Goal: Task Accomplishment & Management: Complete application form

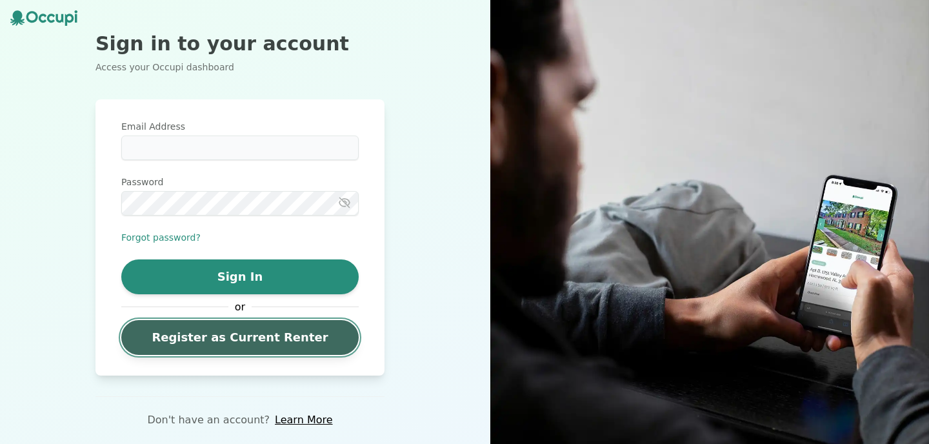
click at [246, 344] on link "Register as Current Renter" at bounding box center [239, 337] width 237 height 35
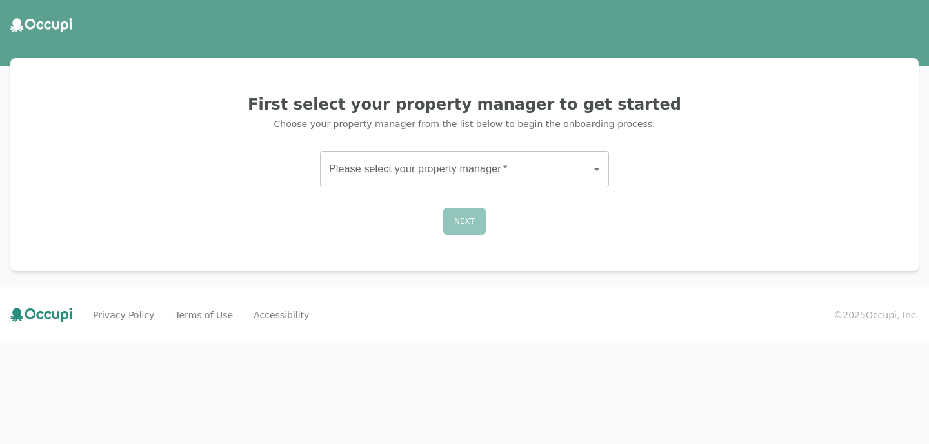
click at [441, 167] on body "First select your property manager to get started Choose your property manager …" at bounding box center [464, 222] width 929 height 444
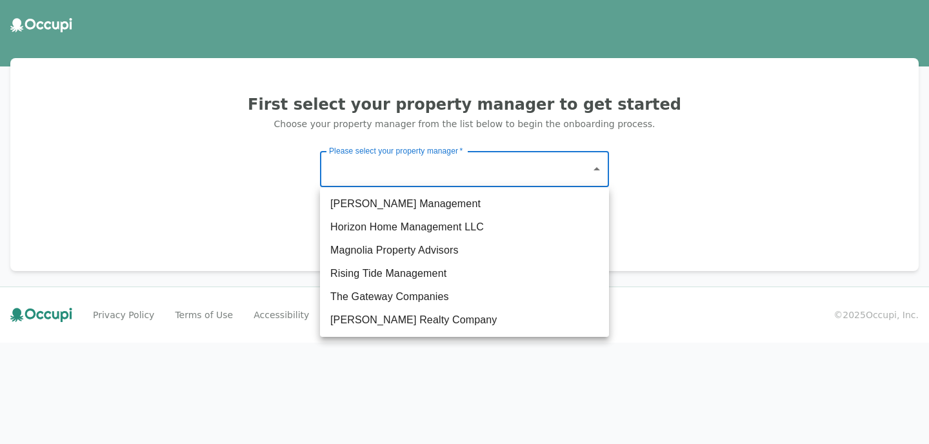
click at [379, 297] on li "The Gateway Companies" at bounding box center [464, 296] width 289 height 23
type input "**********"
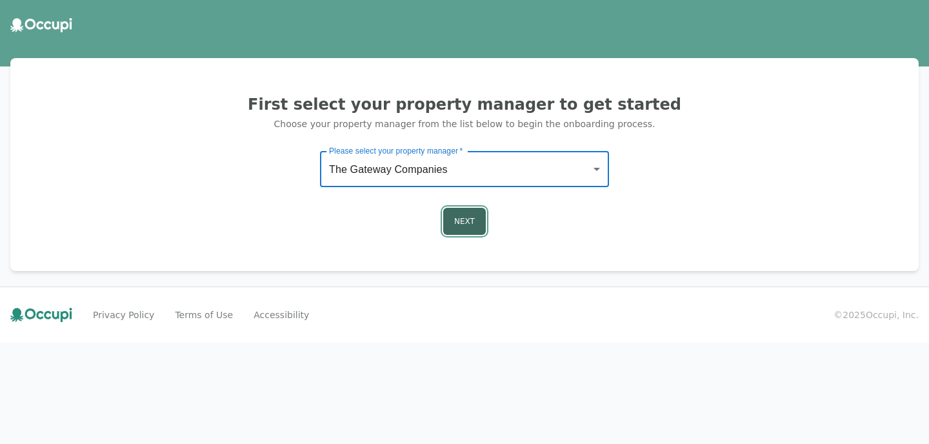
click at [455, 212] on button "Next" at bounding box center [464, 221] width 43 height 27
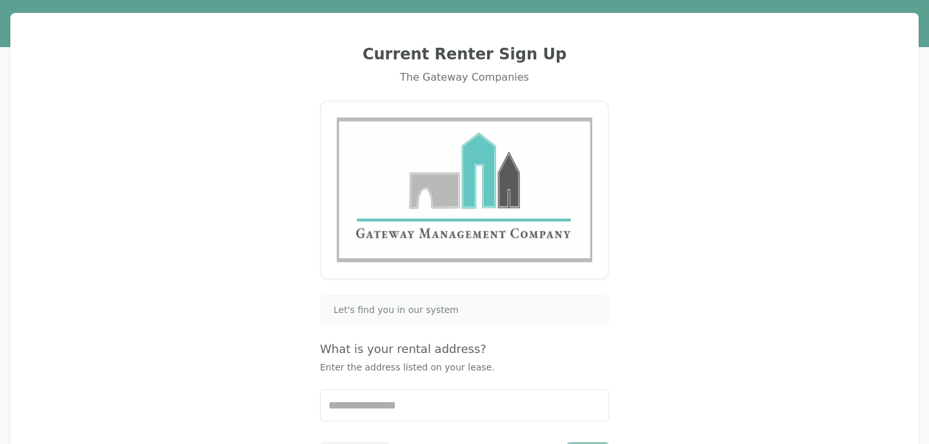
scroll to position [131, 0]
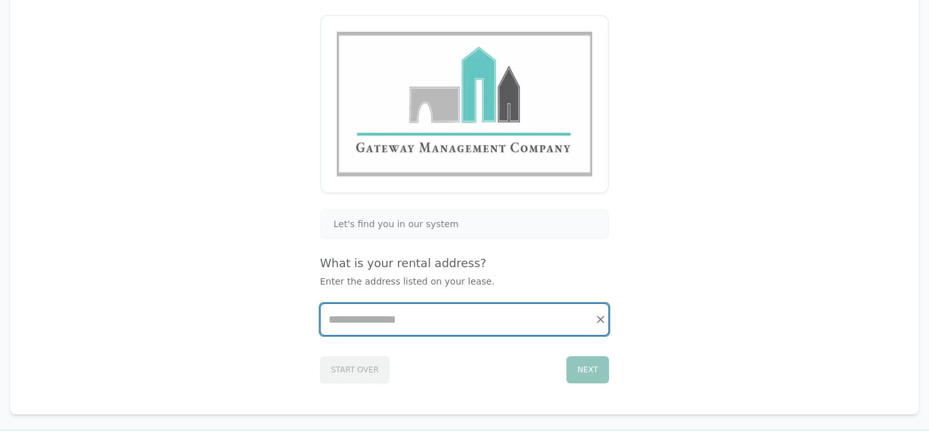
click at [386, 322] on input "Start typing..." at bounding box center [465, 319] width 288 height 31
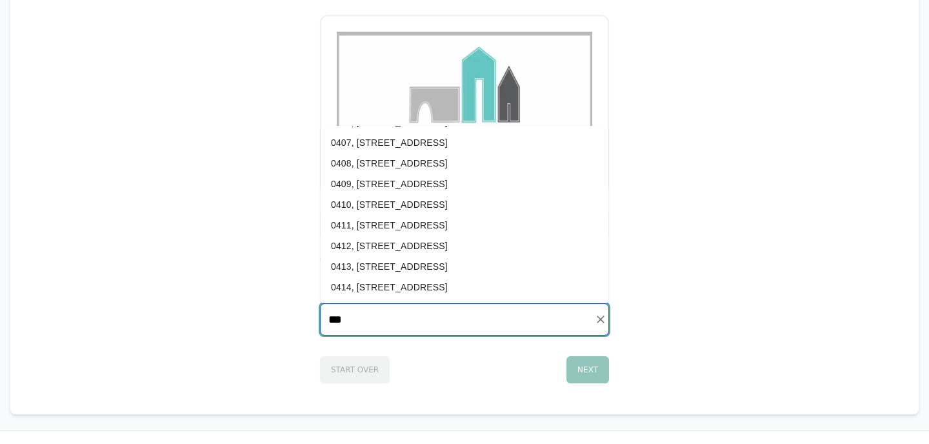
scroll to position [547, 0]
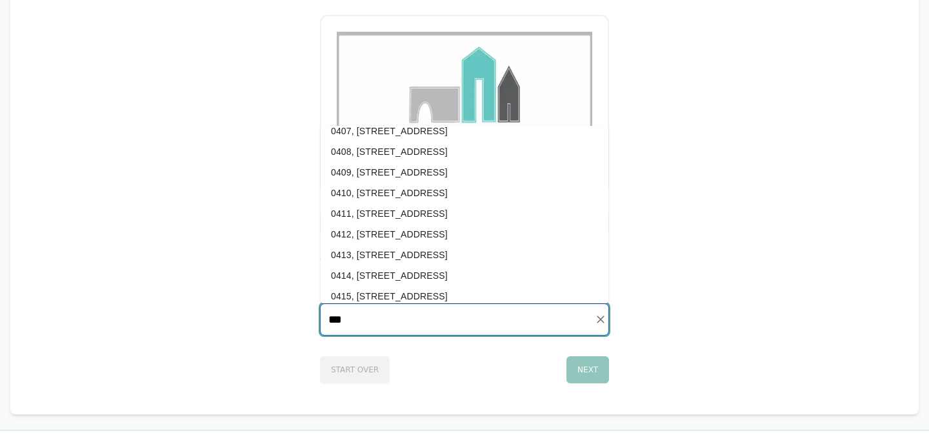
click at [435, 253] on li "0413, [STREET_ADDRESS]" at bounding box center [465, 254] width 288 height 21
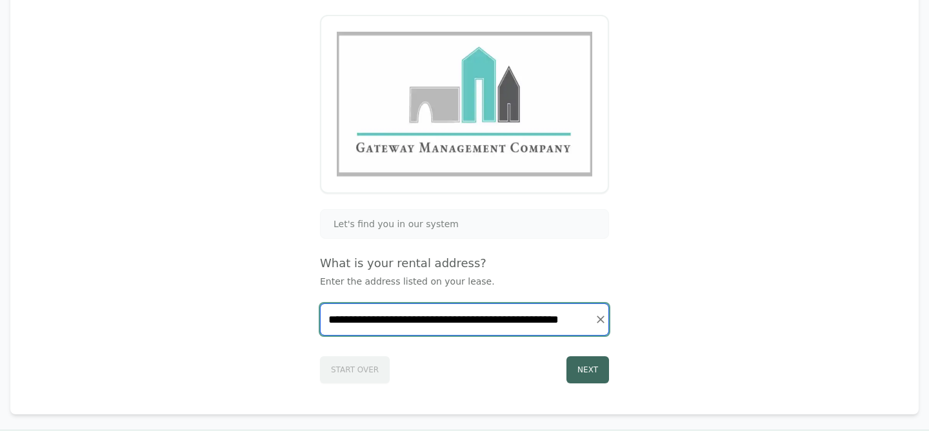
type input "**********"
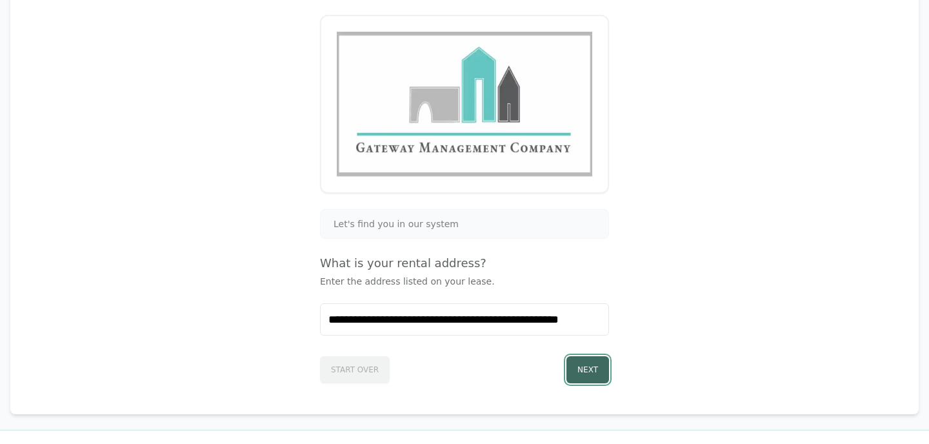
click at [593, 375] on button "Next" at bounding box center [587, 369] width 43 height 27
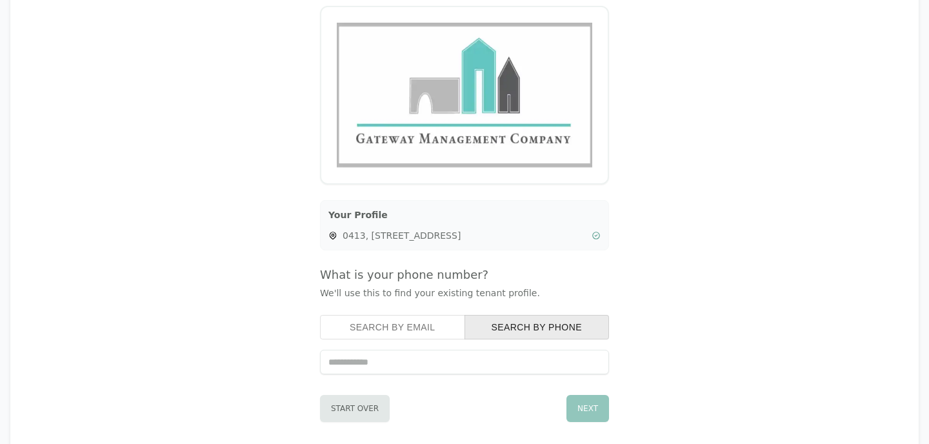
scroll to position [144, 0]
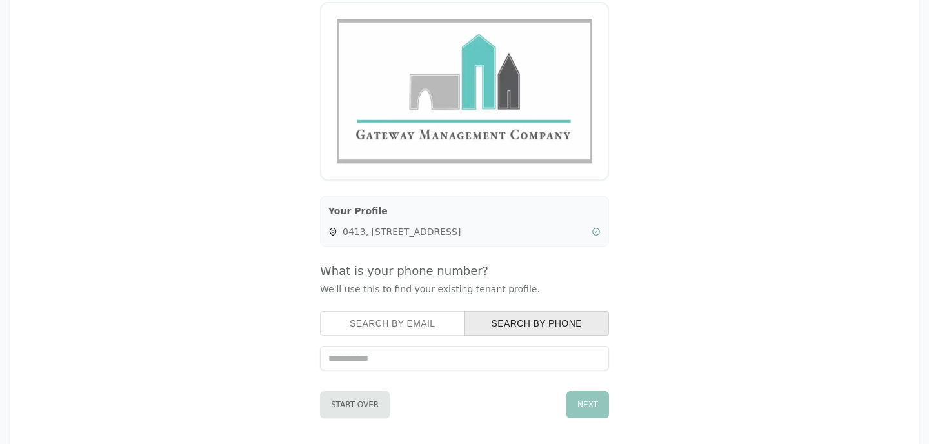
click at [523, 358] on input "tel" at bounding box center [464, 358] width 289 height 25
type input "**********"
click at [593, 403] on button "Next" at bounding box center [587, 404] width 43 height 27
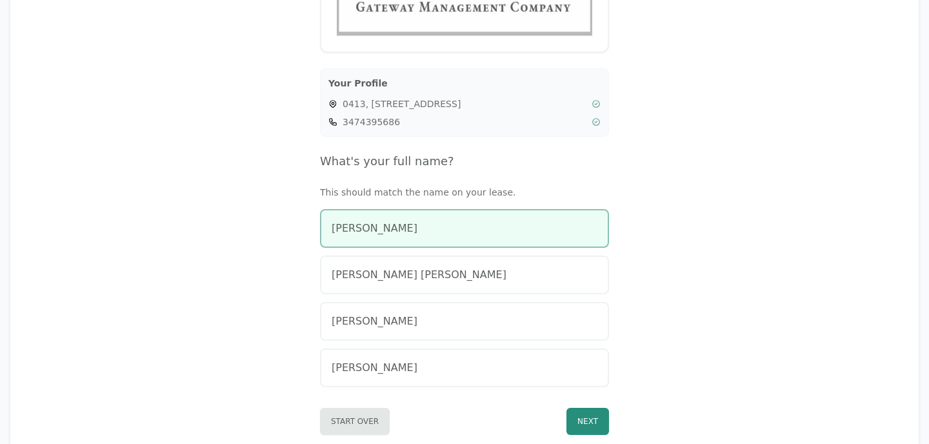
scroll to position [273, 0]
click at [382, 223] on span "[PERSON_NAME]" at bounding box center [374, 226] width 86 height 15
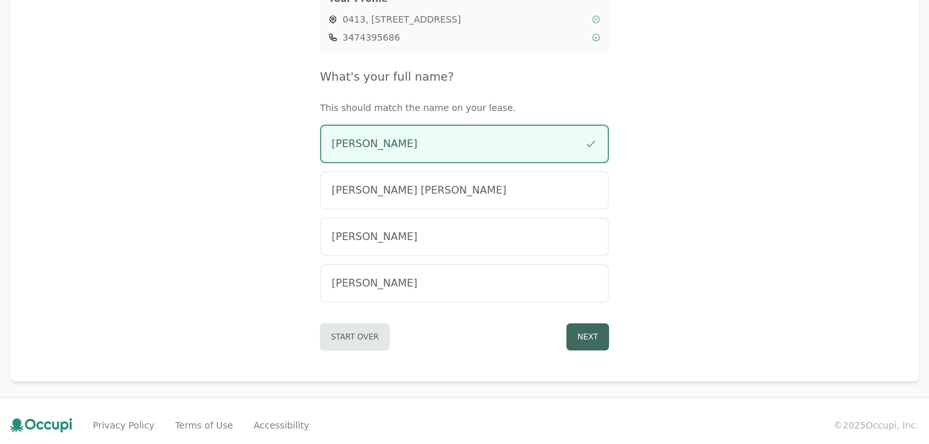
scroll to position [364, 0]
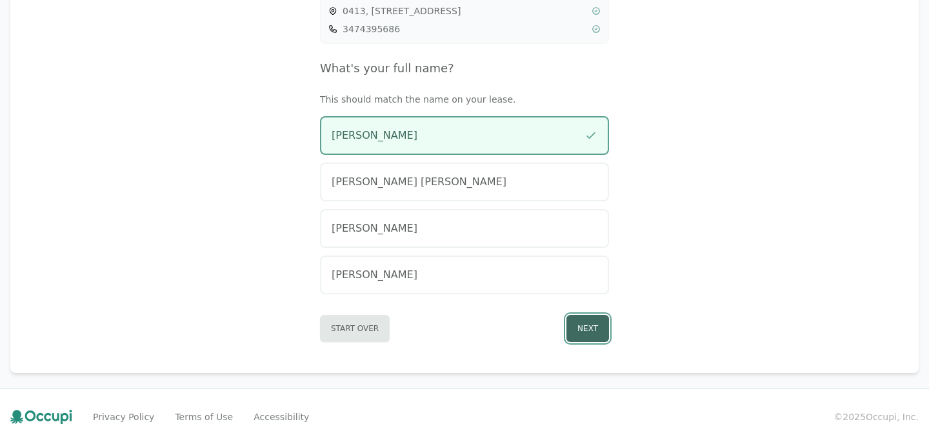
click at [593, 321] on button "Next" at bounding box center [587, 328] width 43 height 27
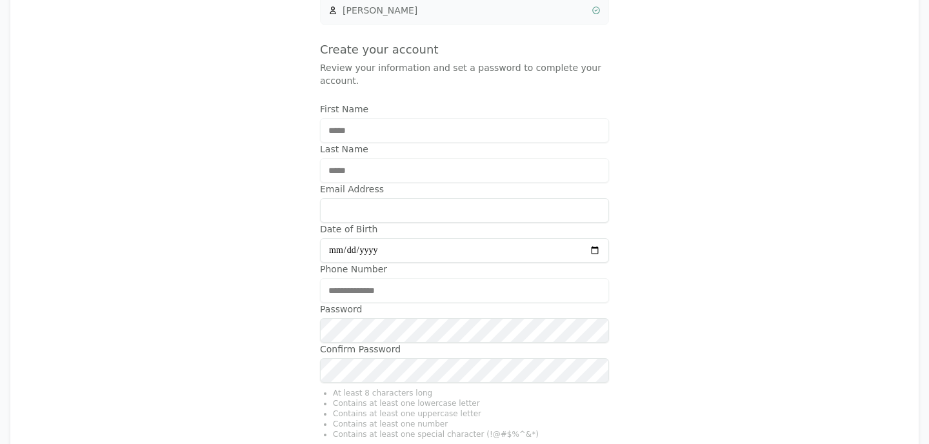
scroll to position [402, 0]
click at [537, 213] on input "Email Address" at bounding box center [464, 209] width 289 height 25
type input "**********"
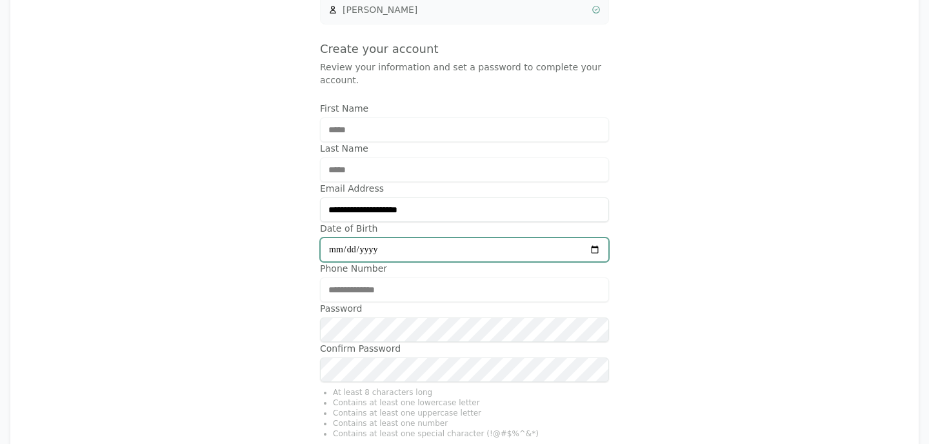
click at [426, 244] on input "Date of Birth" at bounding box center [464, 249] width 289 height 25
type input "**********"
click at [199, 313] on div "**********" at bounding box center [464, 89] width 877 height 835
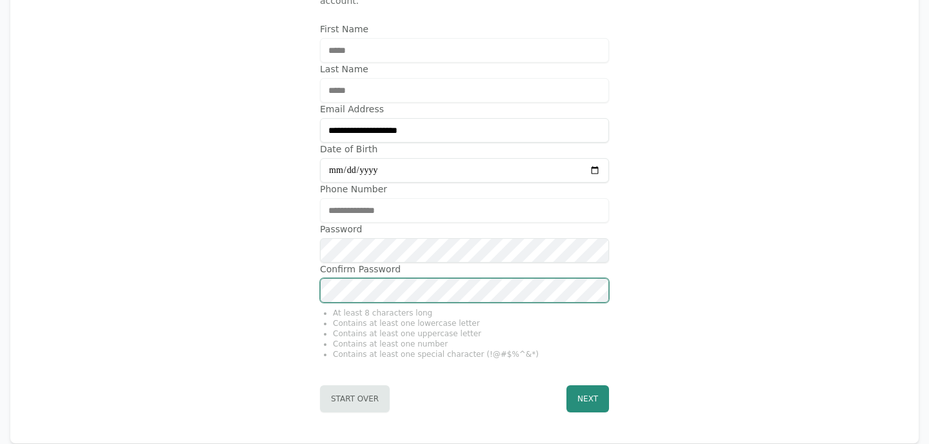
scroll to position [504, 0]
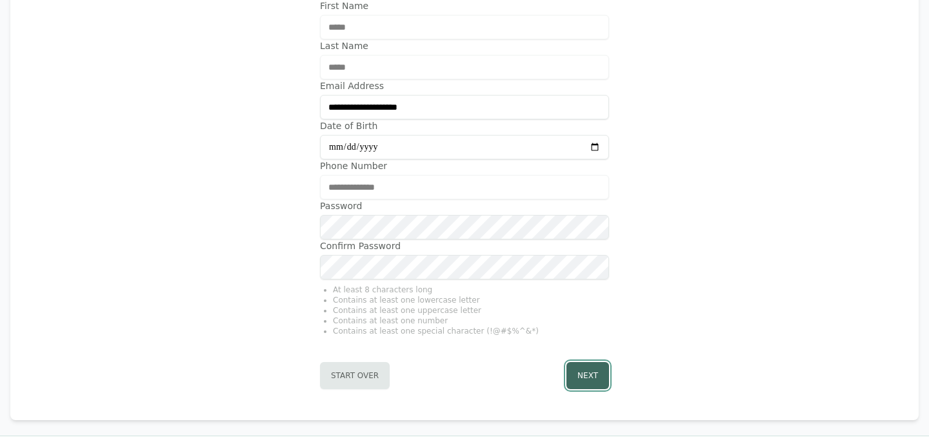
click at [605, 370] on button "Next" at bounding box center [587, 375] width 43 height 27
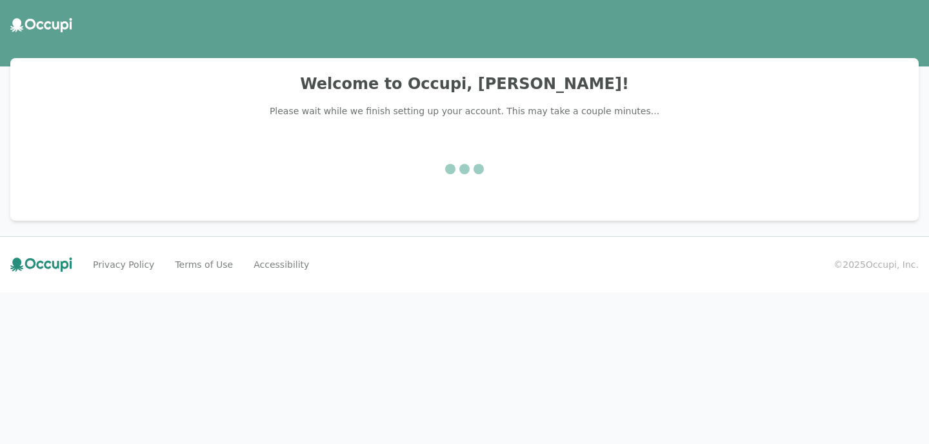
scroll to position [0, 0]
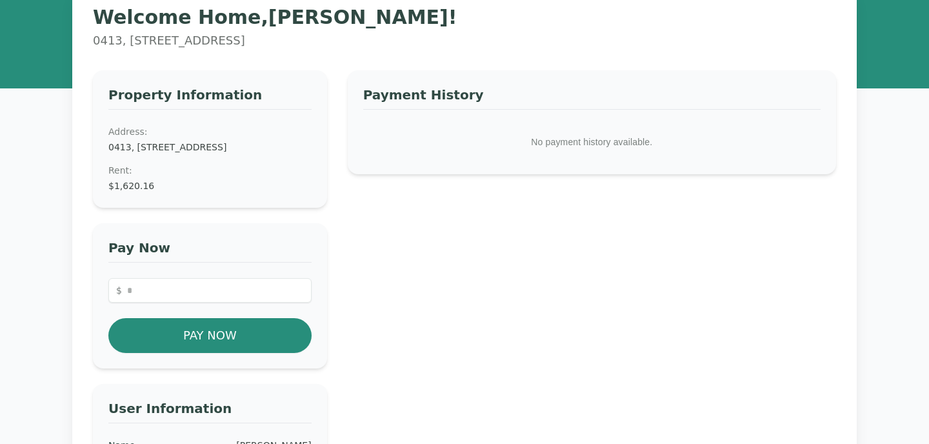
scroll to position [63, 0]
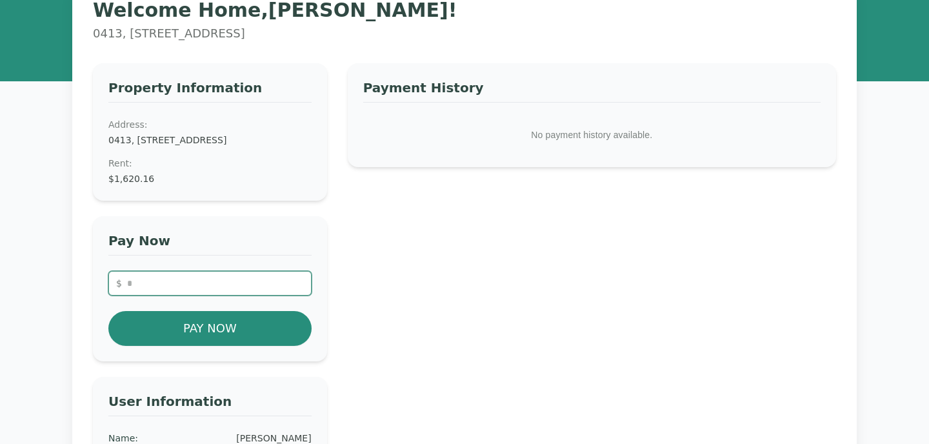
click at [224, 289] on input "number" at bounding box center [209, 283] width 203 height 25
click at [181, 185] on dd "$1,620.16" at bounding box center [209, 178] width 203 height 13
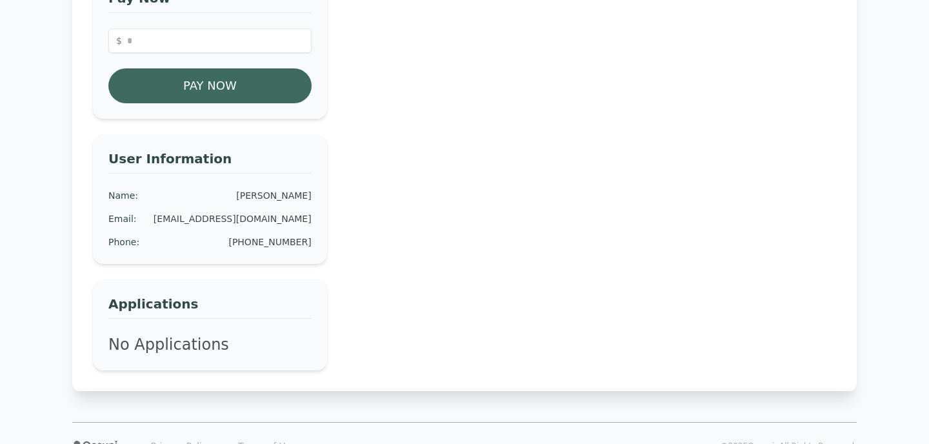
scroll to position [195, 0]
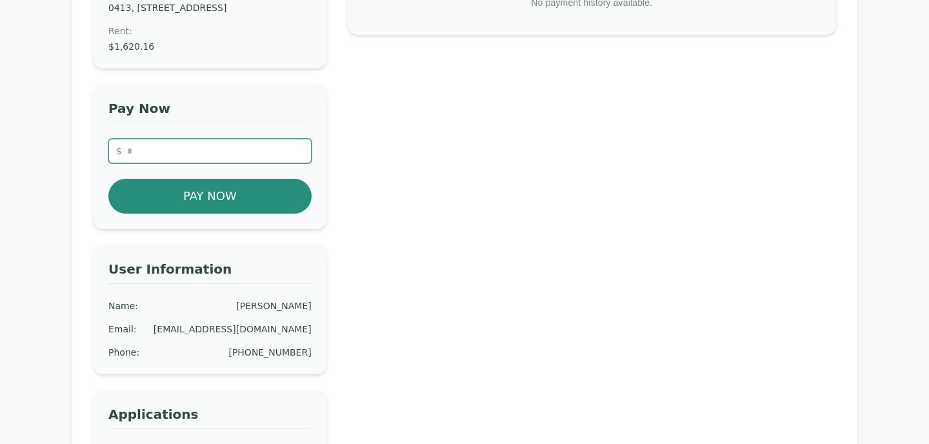
click at [166, 163] on input "number" at bounding box center [209, 151] width 203 height 25
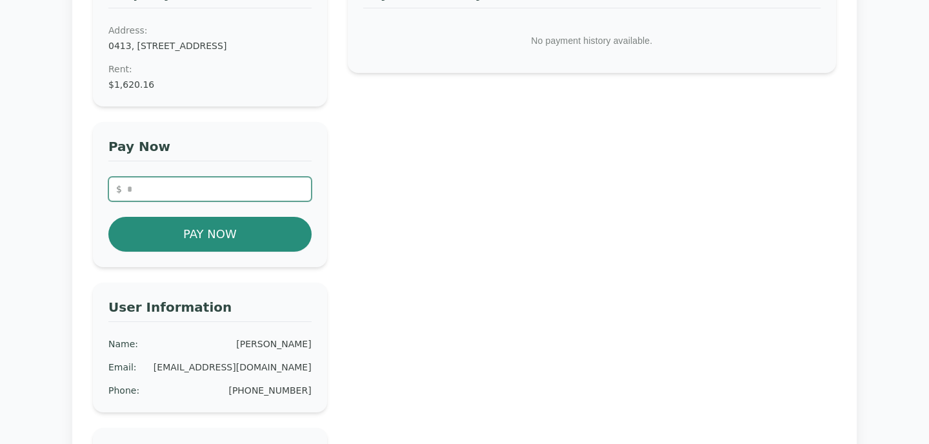
scroll to position [155, 0]
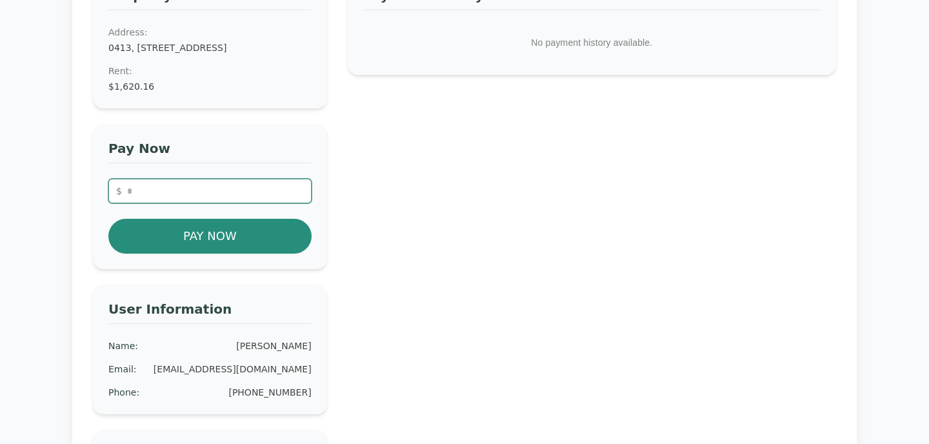
type input "*"
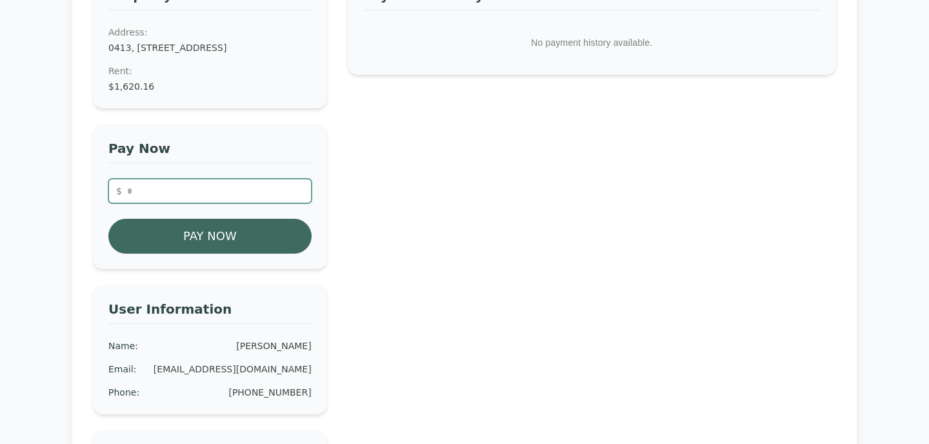
type input "*******"
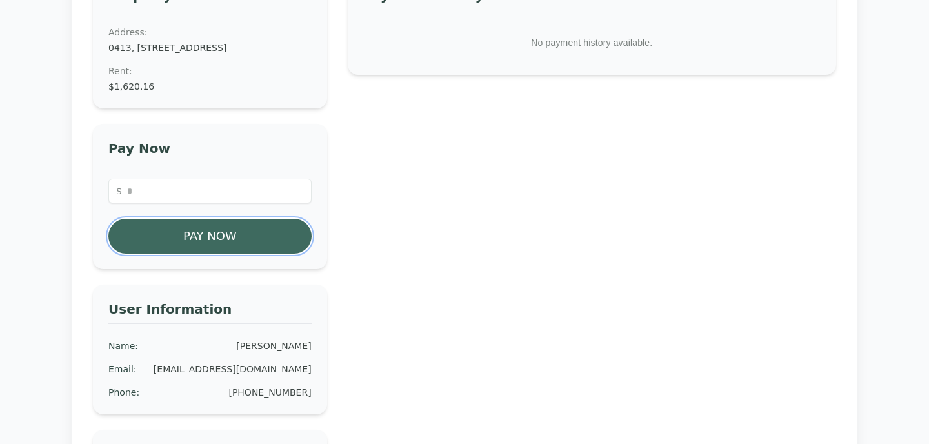
click at [210, 253] on button "Pay Now" at bounding box center [209, 236] width 203 height 35
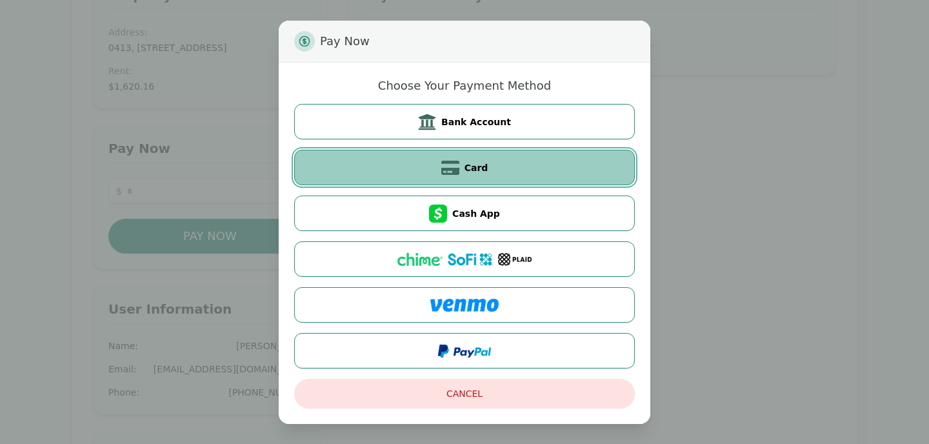
click at [471, 169] on span "Card" at bounding box center [476, 167] width 24 height 13
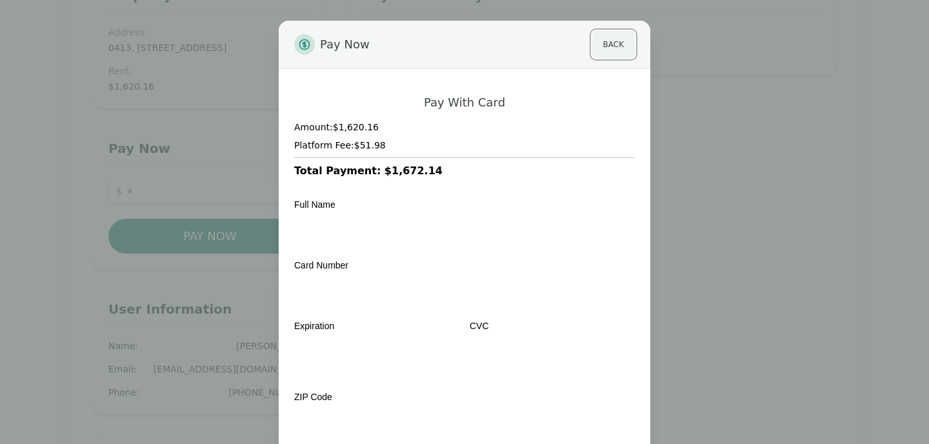
click at [609, 48] on button "Back" at bounding box center [613, 44] width 43 height 27
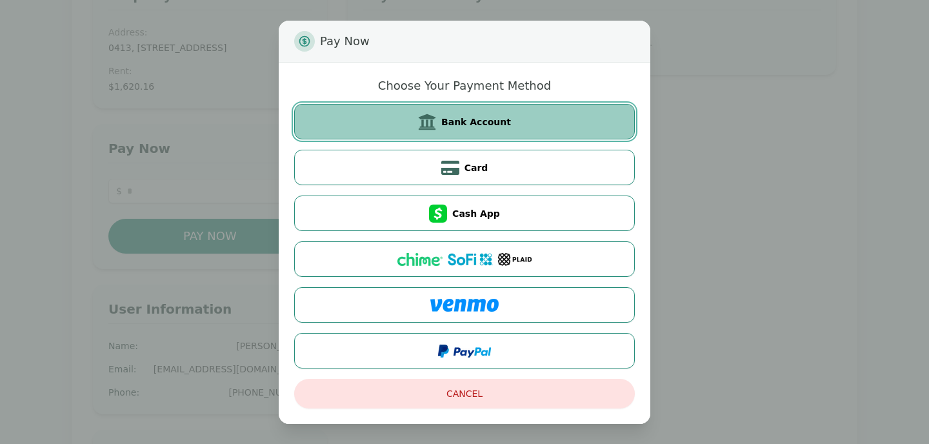
click at [454, 128] on button "Bank Account" at bounding box center [464, 121] width 341 height 35
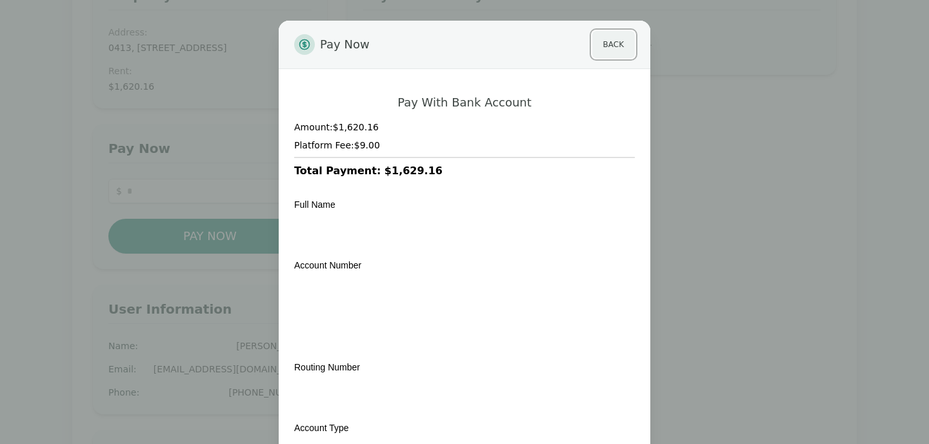
click at [617, 40] on button "Back" at bounding box center [613, 44] width 43 height 27
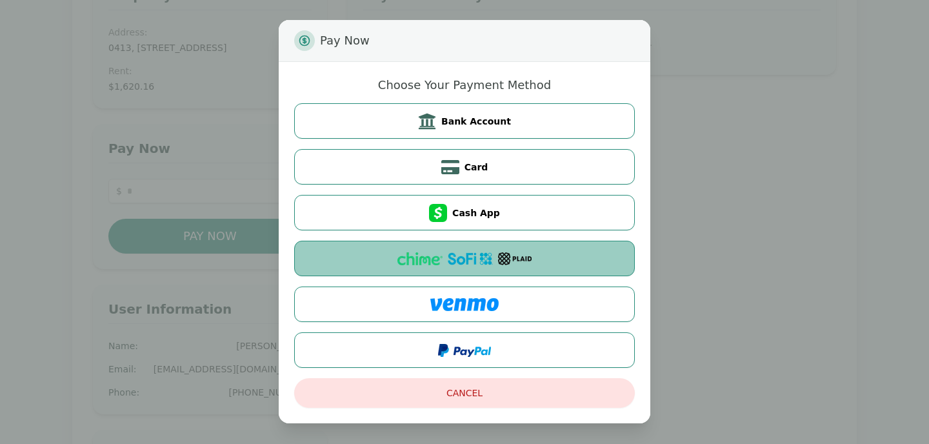
scroll to position [0, 0]
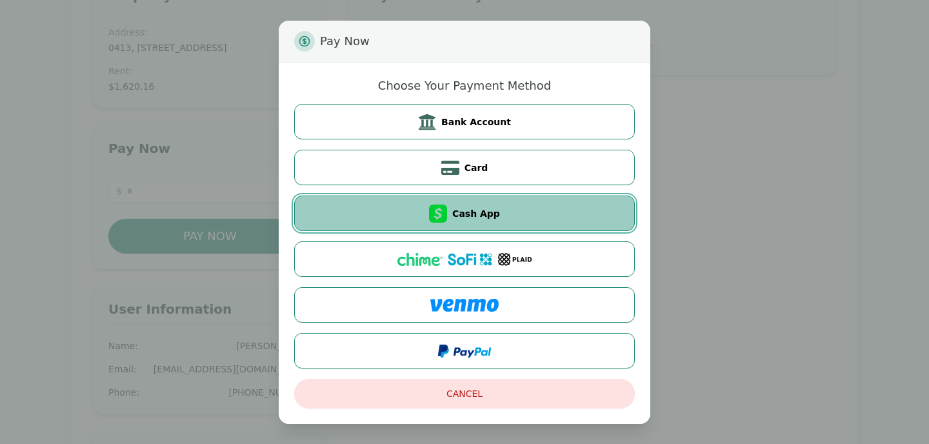
click at [453, 223] on button "Cash App" at bounding box center [464, 212] width 341 height 35
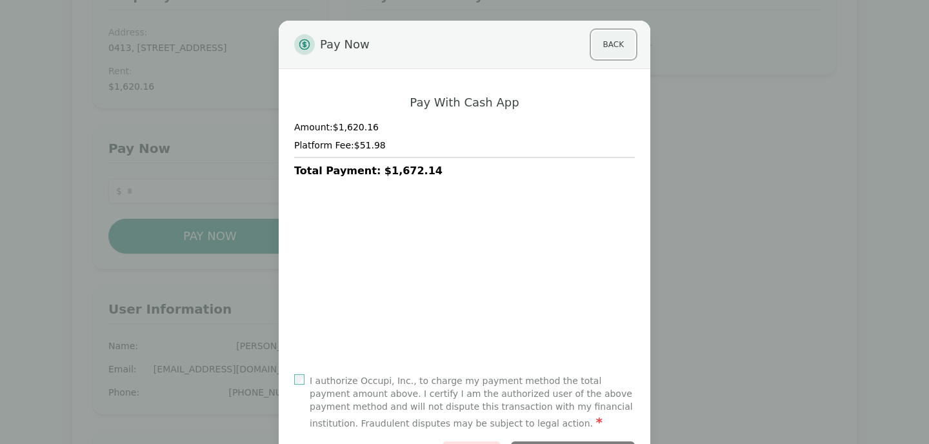
click at [617, 53] on button "Back" at bounding box center [613, 44] width 43 height 27
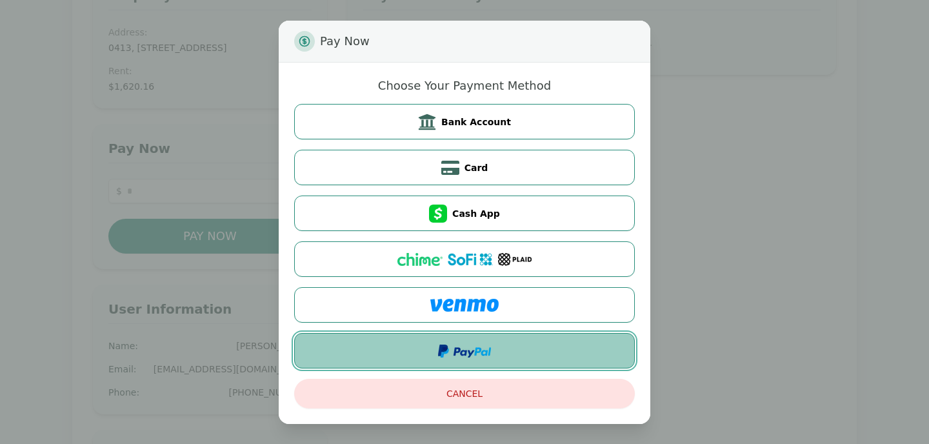
click at [460, 367] on button at bounding box center [464, 350] width 341 height 35
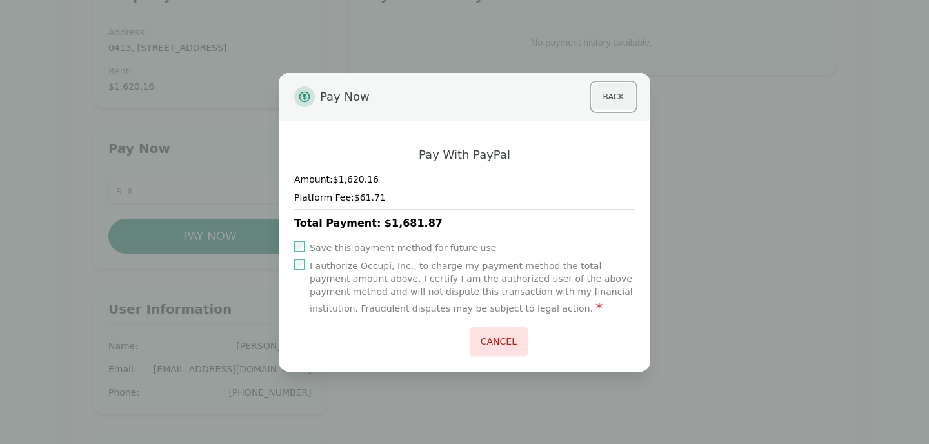
click at [620, 95] on button "Back" at bounding box center [613, 96] width 43 height 27
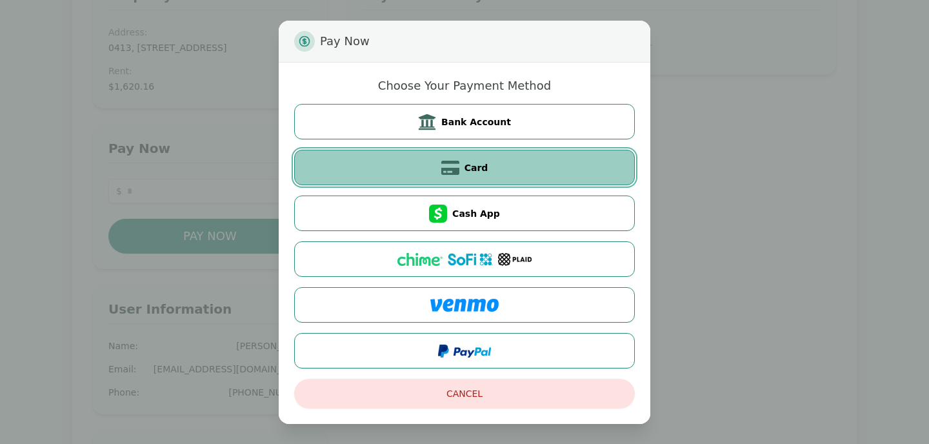
click at [493, 181] on button "Card" at bounding box center [464, 167] width 341 height 35
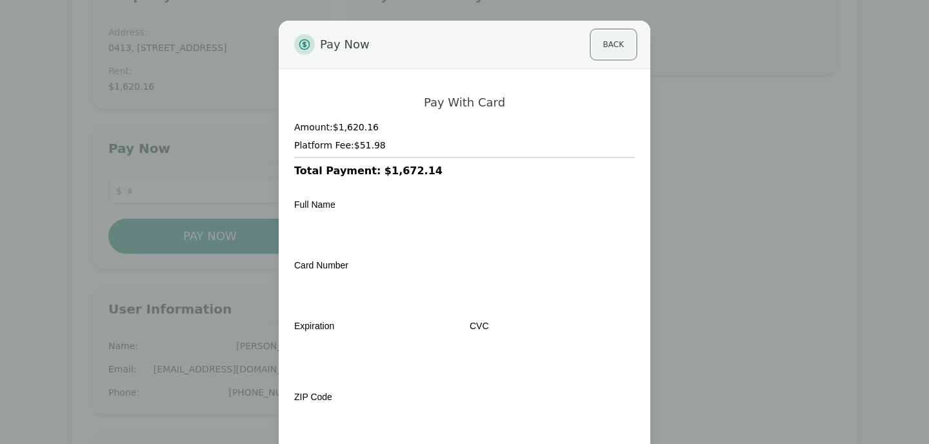
click at [613, 43] on button "Back" at bounding box center [613, 44] width 43 height 27
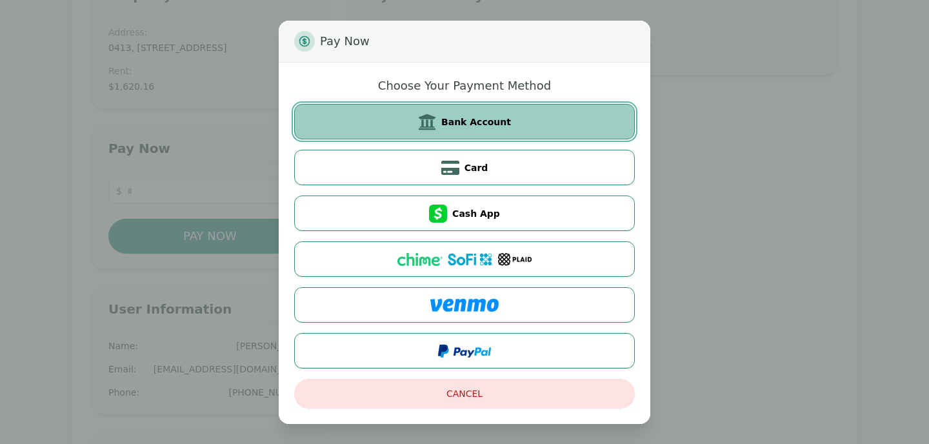
click at [487, 117] on span "Bank Account" at bounding box center [476, 121] width 70 height 13
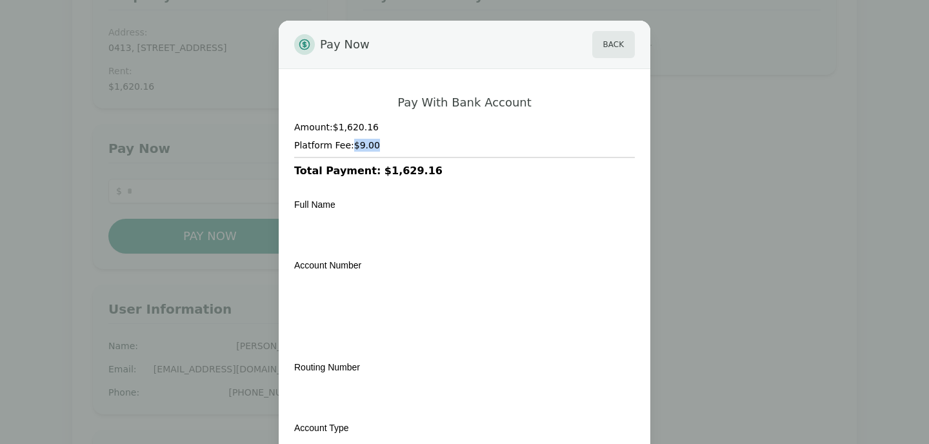
drag, startPoint x: 355, startPoint y: 146, endPoint x: 416, endPoint y: 146, distance: 61.3
click at [417, 146] on h4 "Platform Fee: $9.00" at bounding box center [464, 145] width 341 height 13
click at [416, 146] on h4 "Platform Fee: $9.00" at bounding box center [464, 145] width 341 height 13
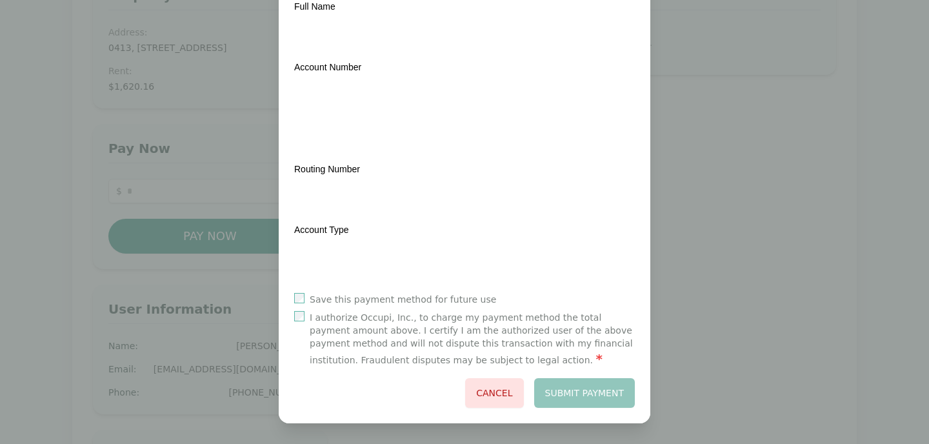
scroll to position [37, 0]
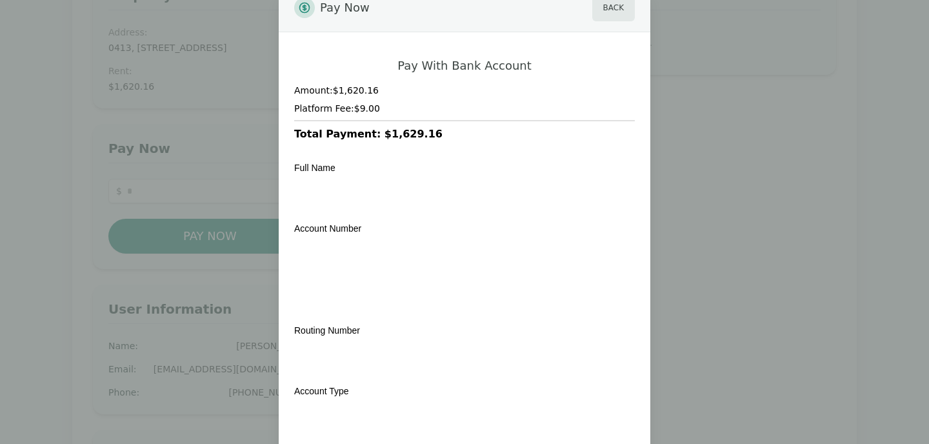
click at [373, 213] on div "Full Name Transit Number Institution Number Account Number Routing Number Accou…" at bounding box center [464, 298] width 341 height 292
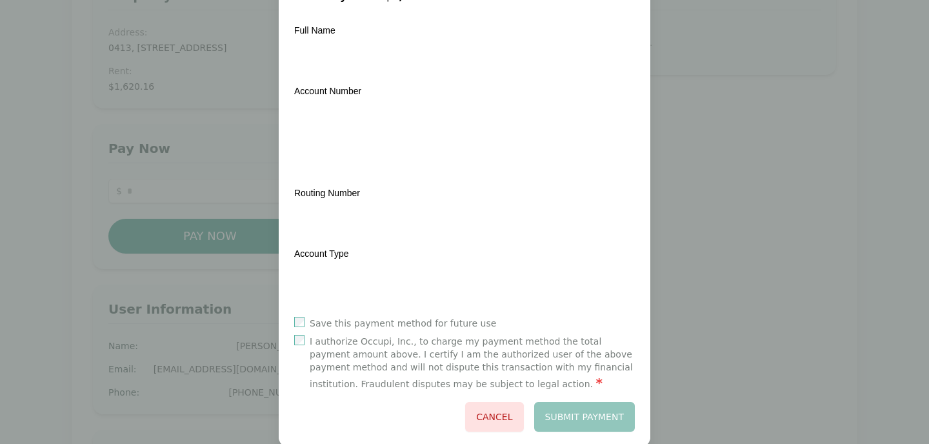
scroll to position [198, 0]
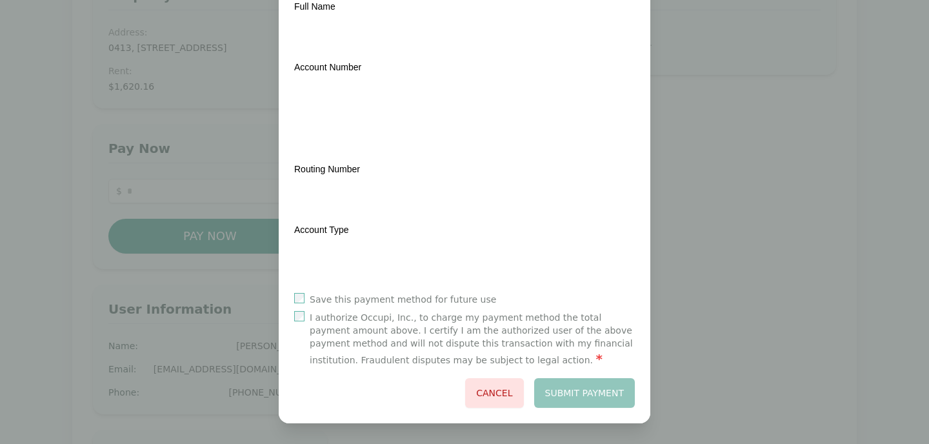
click at [306, 297] on div "Save this payment method for future use" at bounding box center [464, 299] width 341 height 13
click at [295, 304] on div "Save this payment method for future use" at bounding box center [464, 299] width 341 height 13
click at [297, 310] on div "Save this payment method for future use I authorize Occupi, Inc., to charge my …" at bounding box center [464, 350] width 341 height 115
click at [579, 390] on button "Submit Payment" at bounding box center [584, 393] width 101 height 30
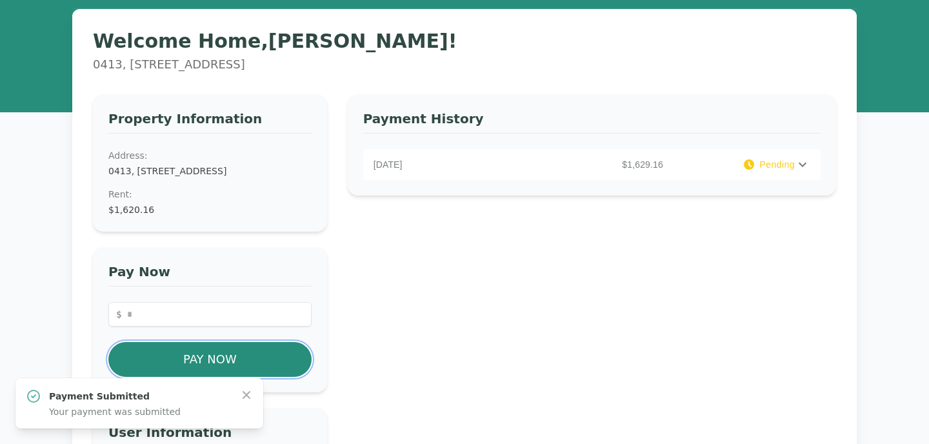
scroll to position [33, 0]
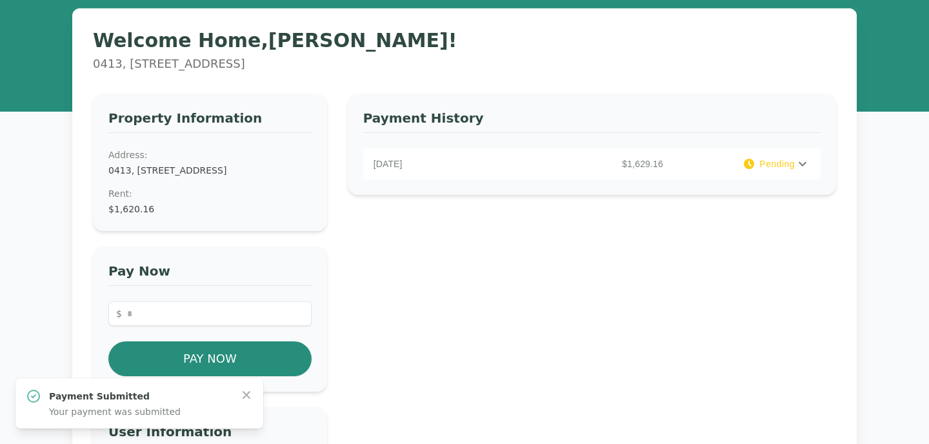
click at [808, 164] on icon at bounding box center [802, 163] width 15 height 15
drag, startPoint x: 762, startPoint y: 240, endPoint x: 824, endPoint y: 241, distance: 62.6
click at [824, 241] on div "Payment History [DATE] $1,629.16 Pending PAYMENT DETAILS Rent : $1,620.16 Platf…" at bounding box center [592, 190] width 488 height 193
